Goal: Task Accomplishment & Management: Manage account settings

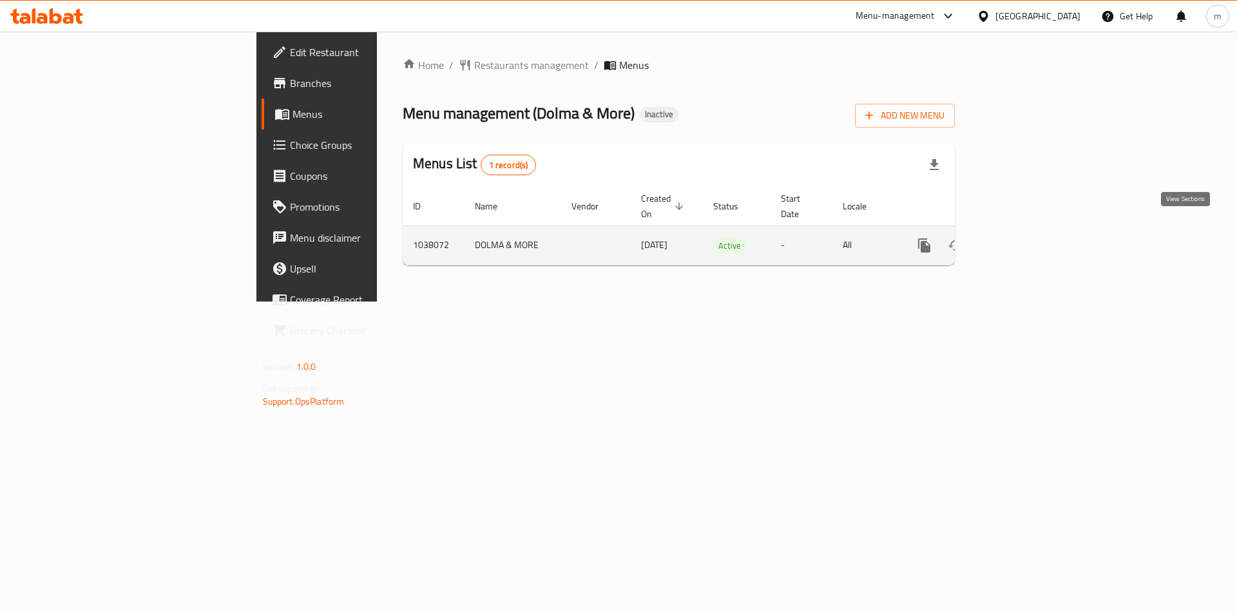
click at [1025, 238] on icon "enhanced table" at bounding box center [1016, 245] width 15 height 15
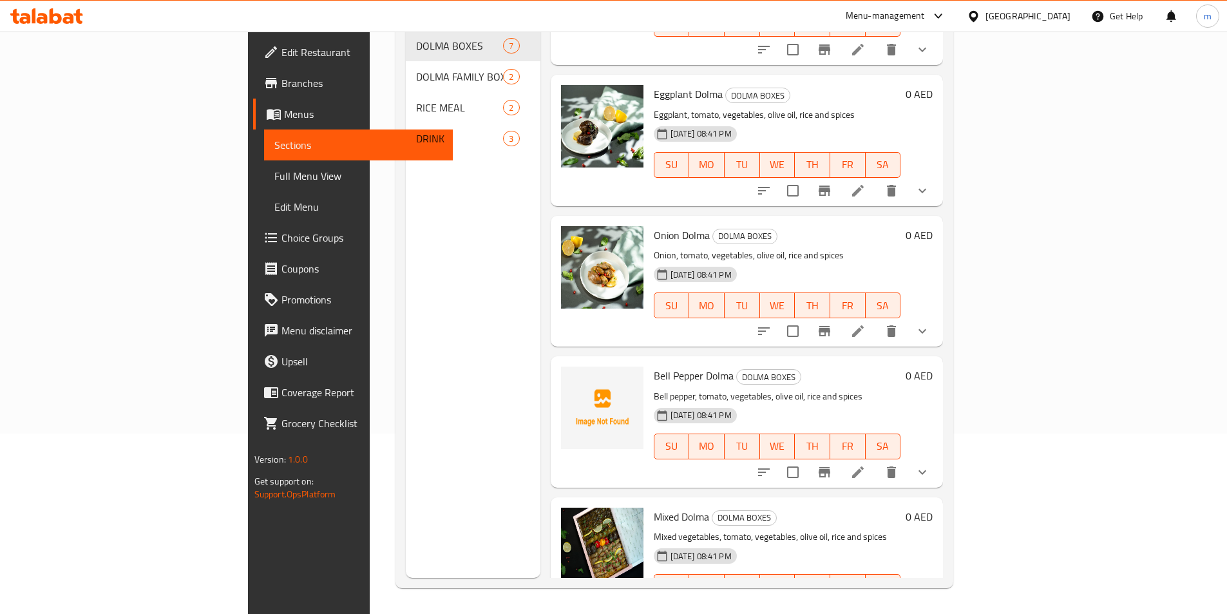
scroll to position [403, 0]
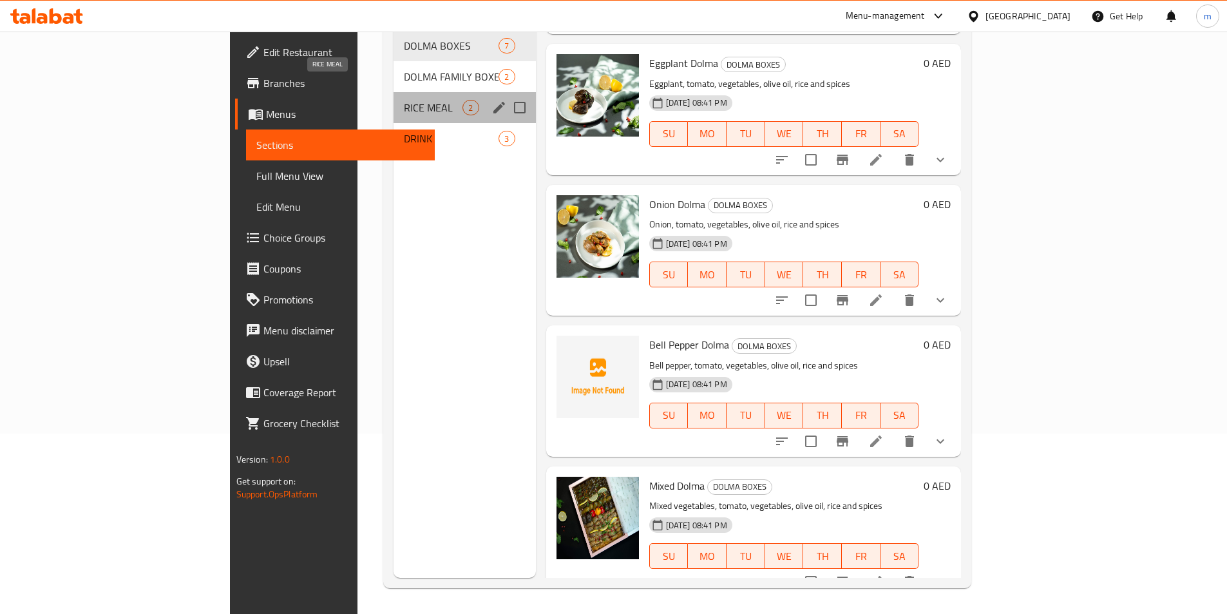
click at [404, 100] on span "RICE MEAL" at bounding box center [433, 107] width 59 height 15
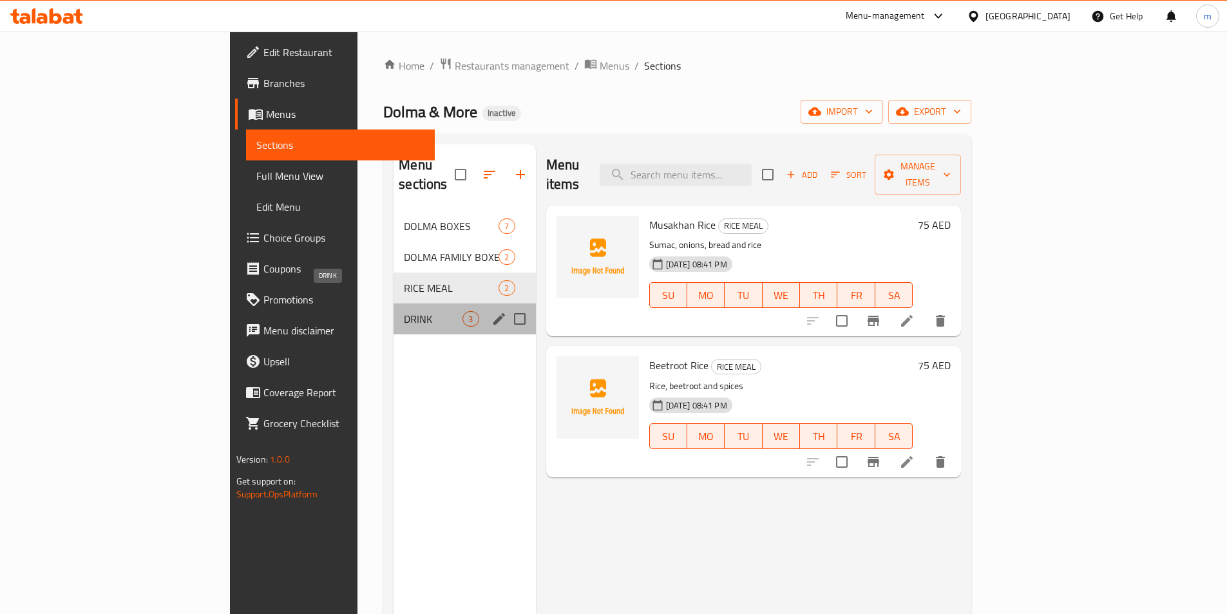
click at [404, 311] on span "DRINK" at bounding box center [433, 318] width 59 height 15
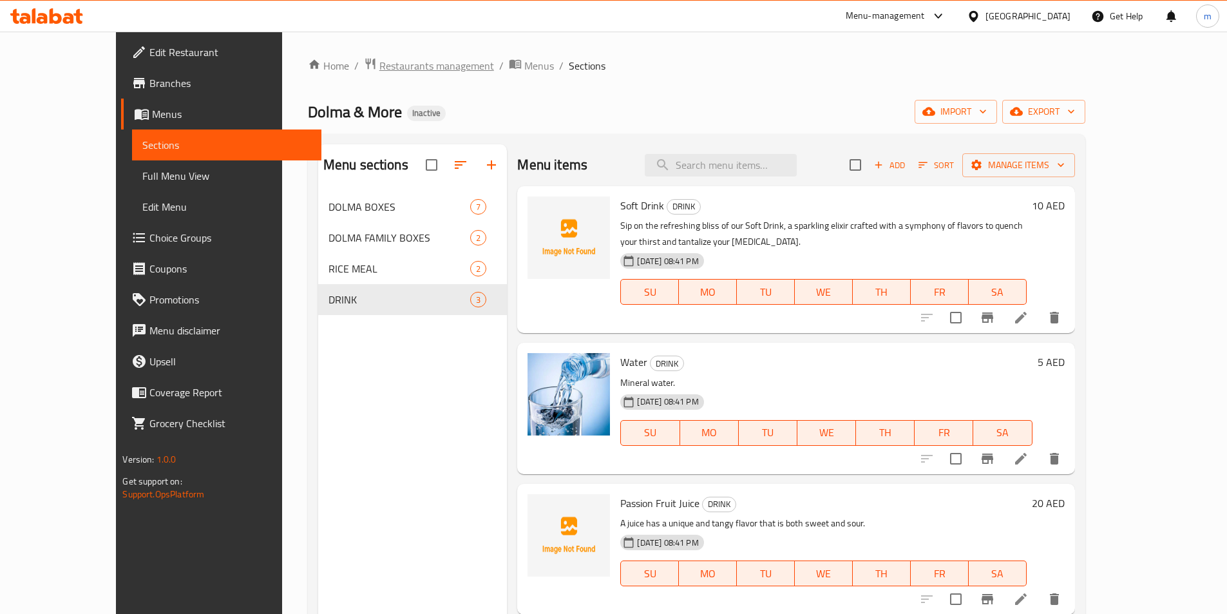
drag, startPoint x: 383, startPoint y: 325, endPoint x: 383, endPoint y: 57, distance: 268.6
click at [369, 260] on div "Menu sections DOLMA BOXES 7 DOLMA FAMILY BOXES 2 RICE MEAL 2 DRINK 3" at bounding box center [412, 451] width 189 height 614
click at [142, 151] on span "Sections" at bounding box center [226, 144] width 168 height 15
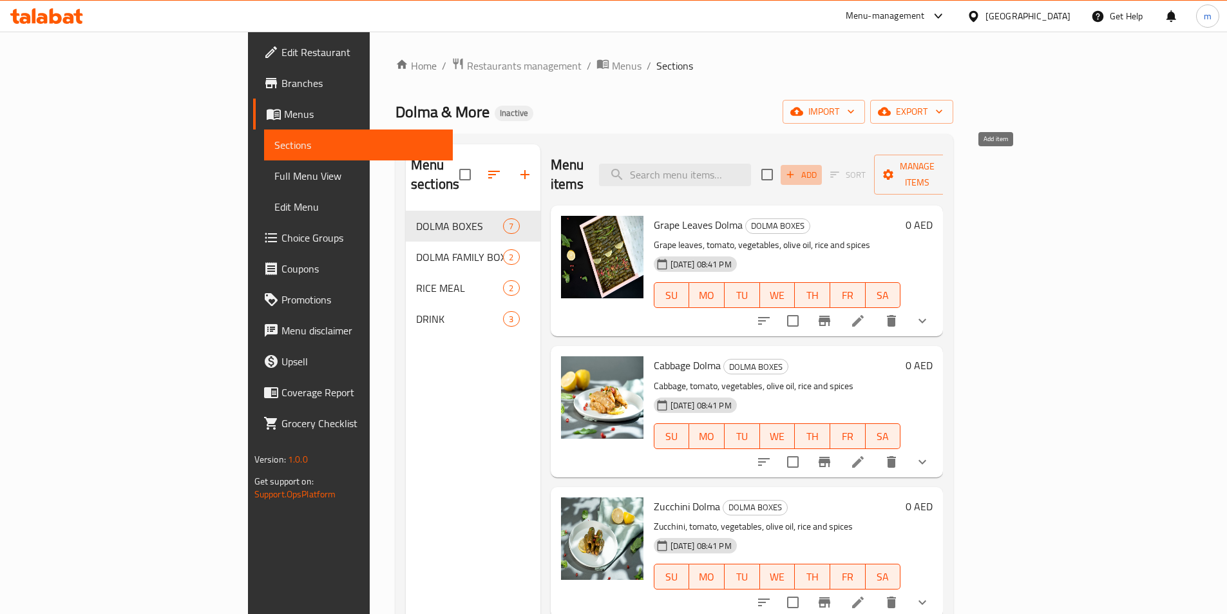
click at [819, 168] on span "Add" at bounding box center [801, 174] width 35 height 15
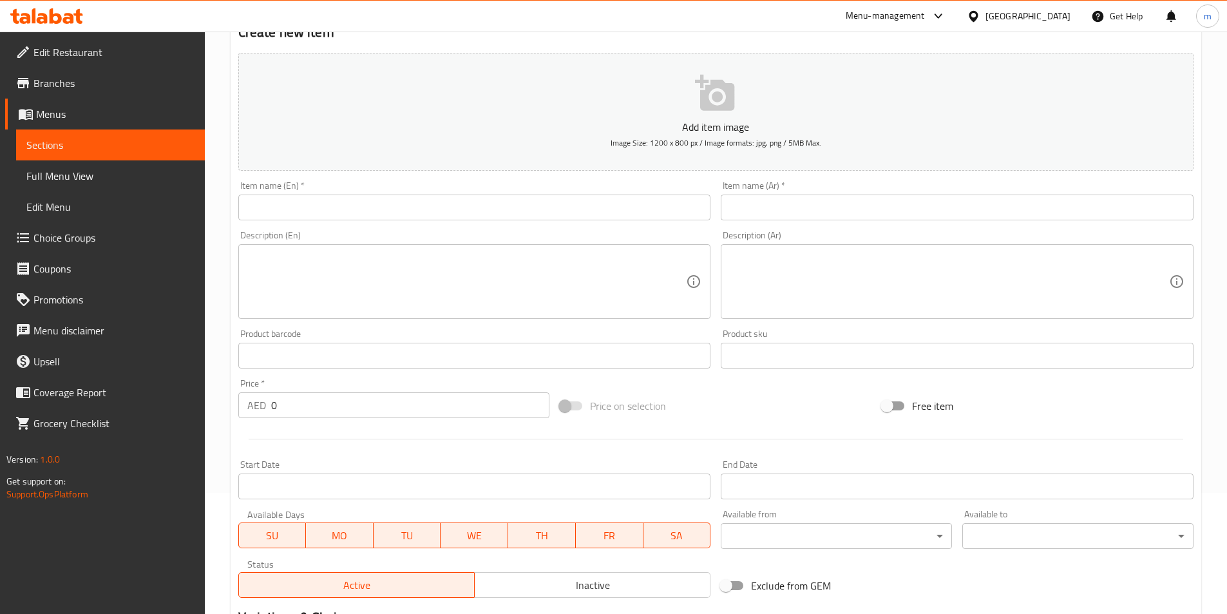
scroll to position [129, 0]
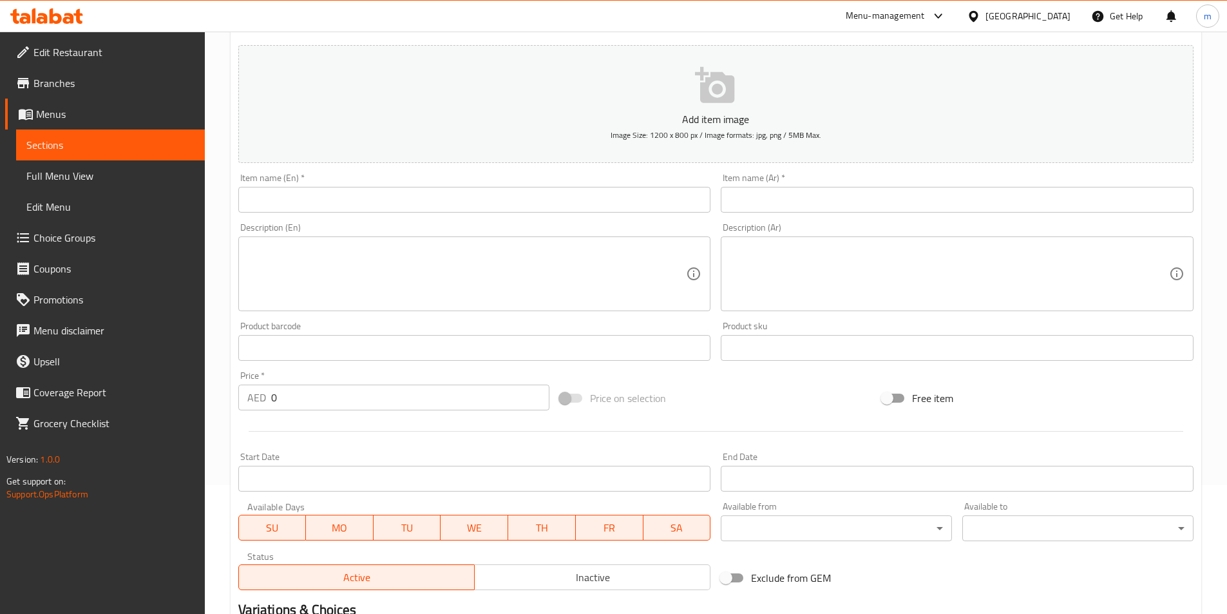
click at [51, 121] on span "Menus" at bounding box center [115, 113] width 158 height 15
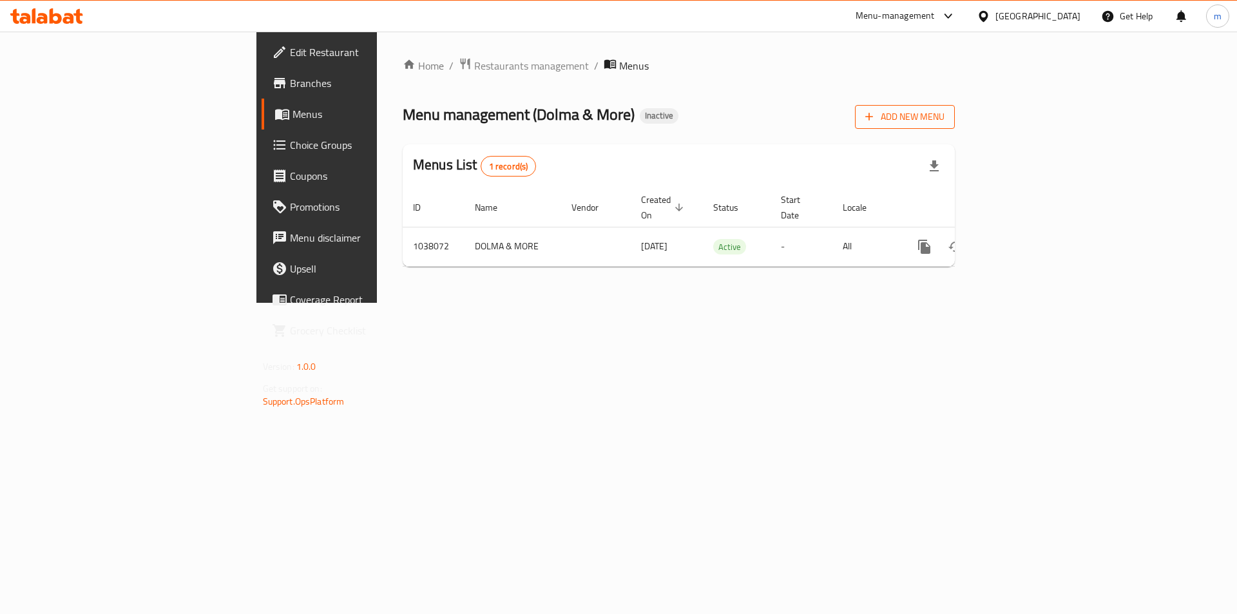
click at [944, 122] on span "Add New Menu" at bounding box center [904, 117] width 79 height 16
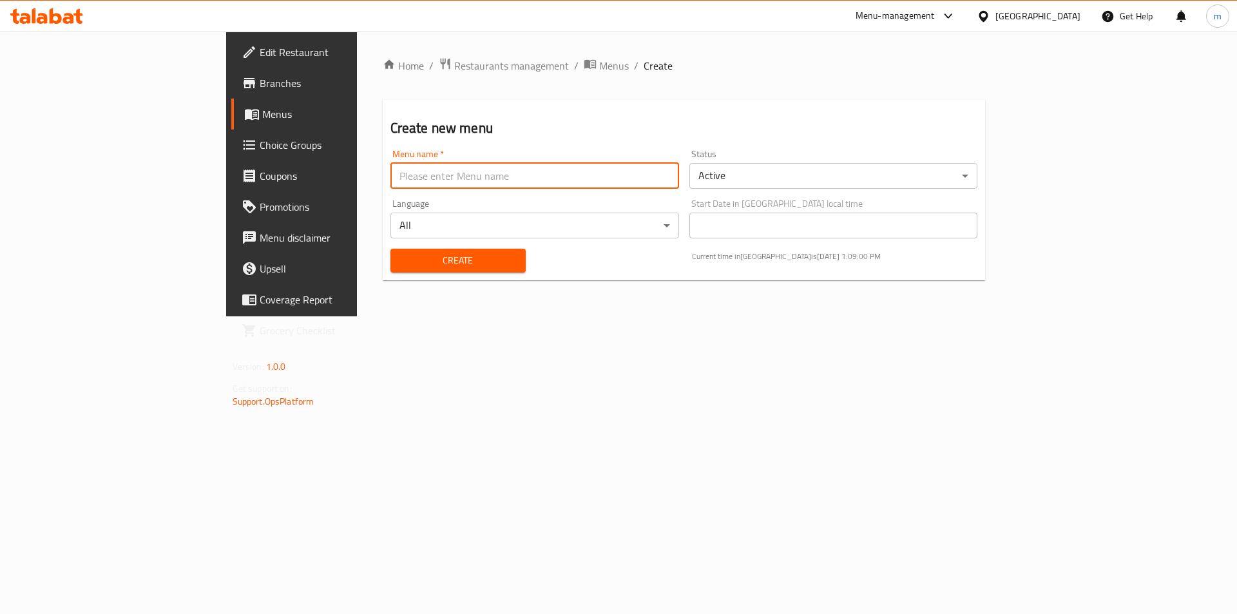
click at [459, 185] on input "text" at bounding box center [534, 176] width 289 height 26
type input "7/10"
click at [390, 269] on button "Create" at bounding box center [457, 261] width 135 height 24
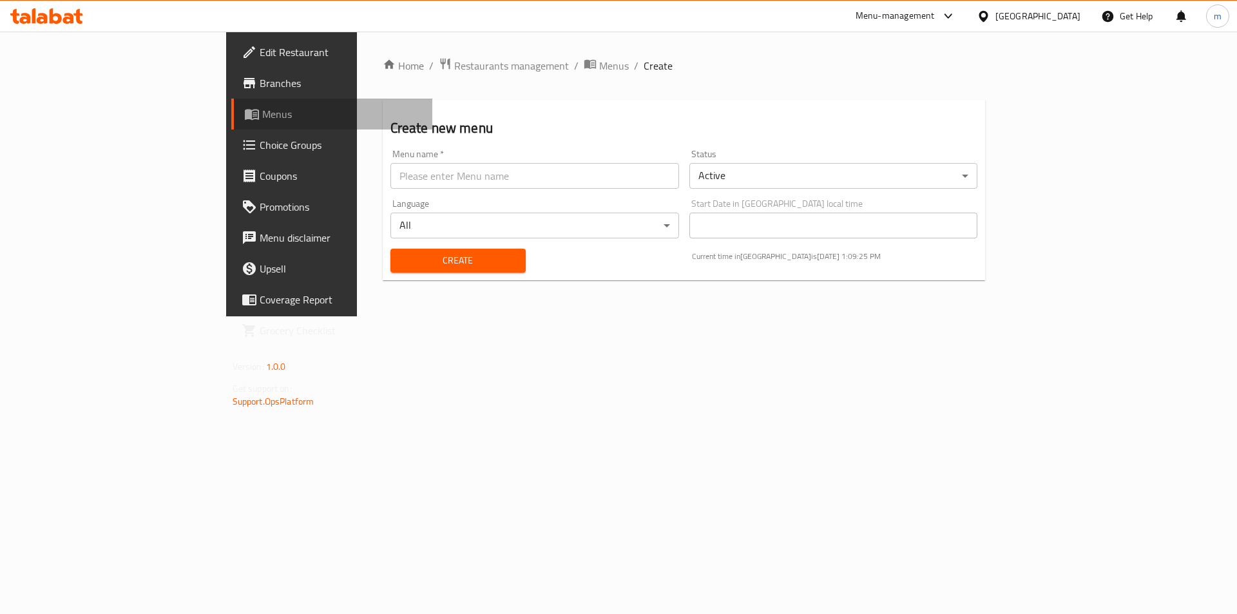
click at [262, 113] on span "Menus" at bounding box center [342, 113] width 160 height 15
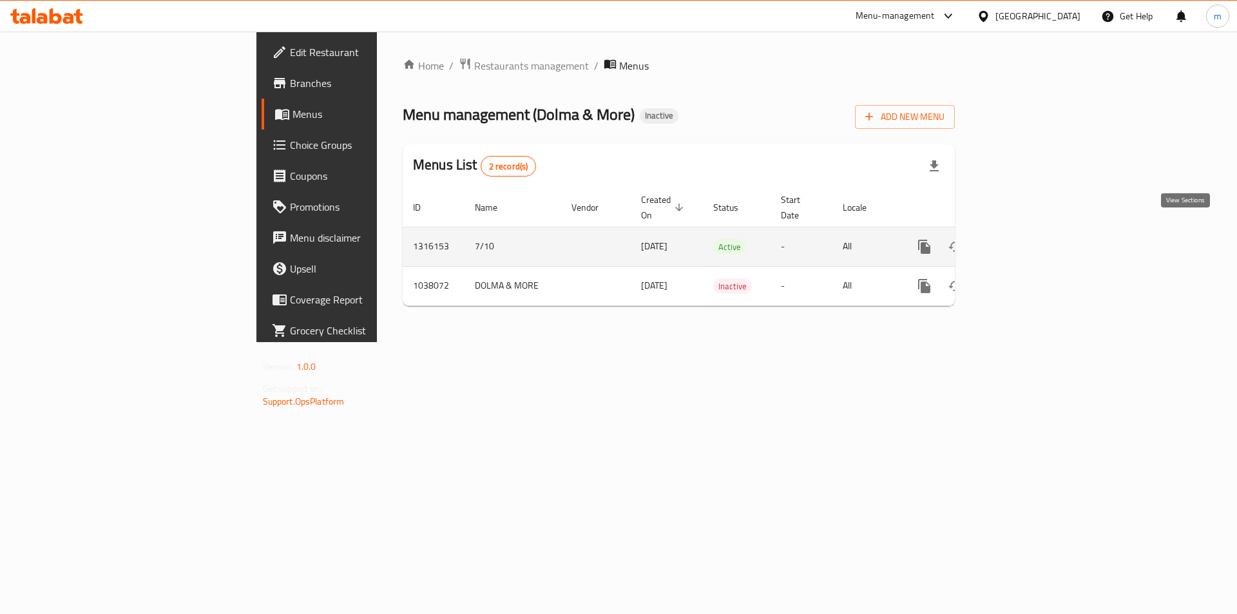
click at [1023, 241] on icon "enhanced table" at bounding box center [1017, 247] width 12 height 12
